Goal: Find specific page/section: Find specific page/section

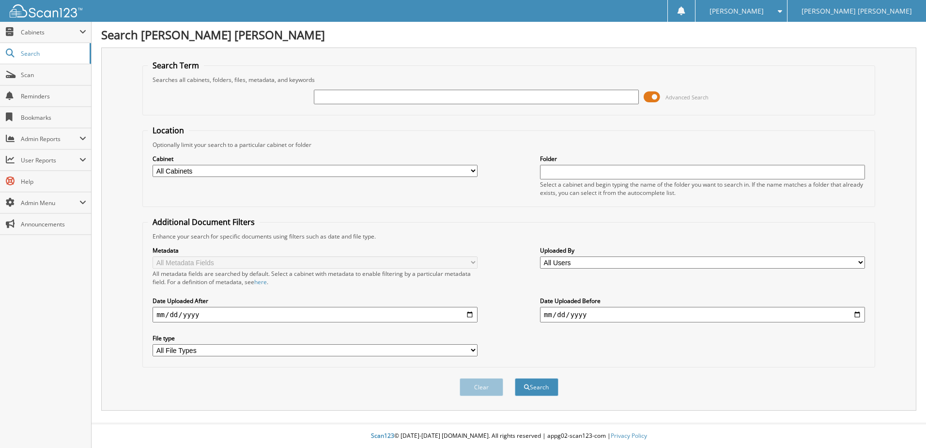
click at [402, 99] on input "text" at bounding box center [476, 97] width 325 height 15
type input "77669"
click at [515, 378] on button "Search" at bounding box center [537, 387] width 44 height 18
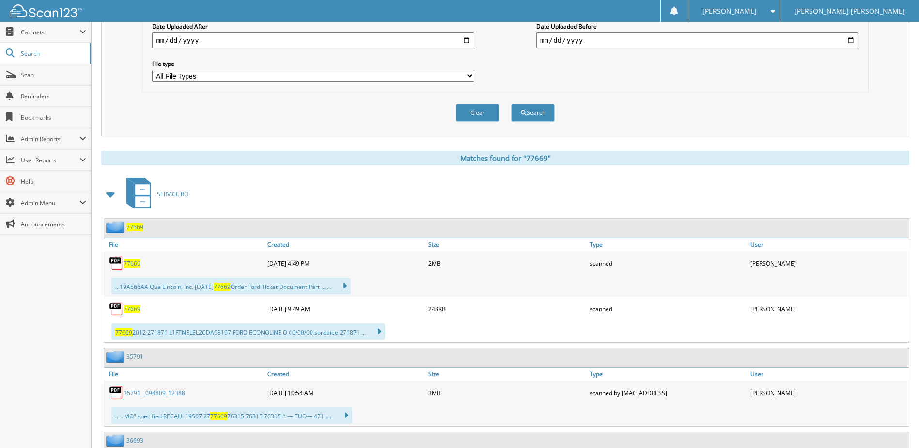
scroll to position [291, 0]
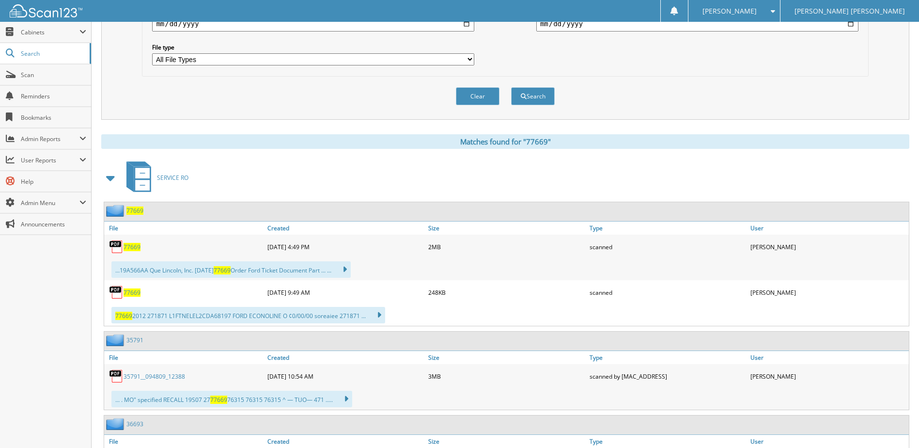
click at [131, 287] on div "77669" at bounding box center [184, 291] width 161 height 19
click at [133, 291] on span "77669" at bounding box center [132, 292] width 17 height 8
click at [35, 27] on span "Cabinets" at bounding box center [45, 32] width 91 height 21
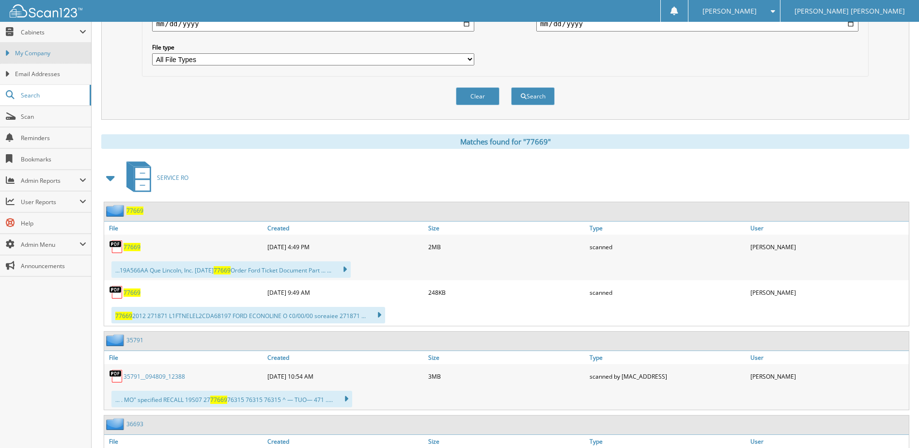
click at [29, 54] on span "My Company" at bounding box center [50, 53] width 71 height 9
